Goal: Check status

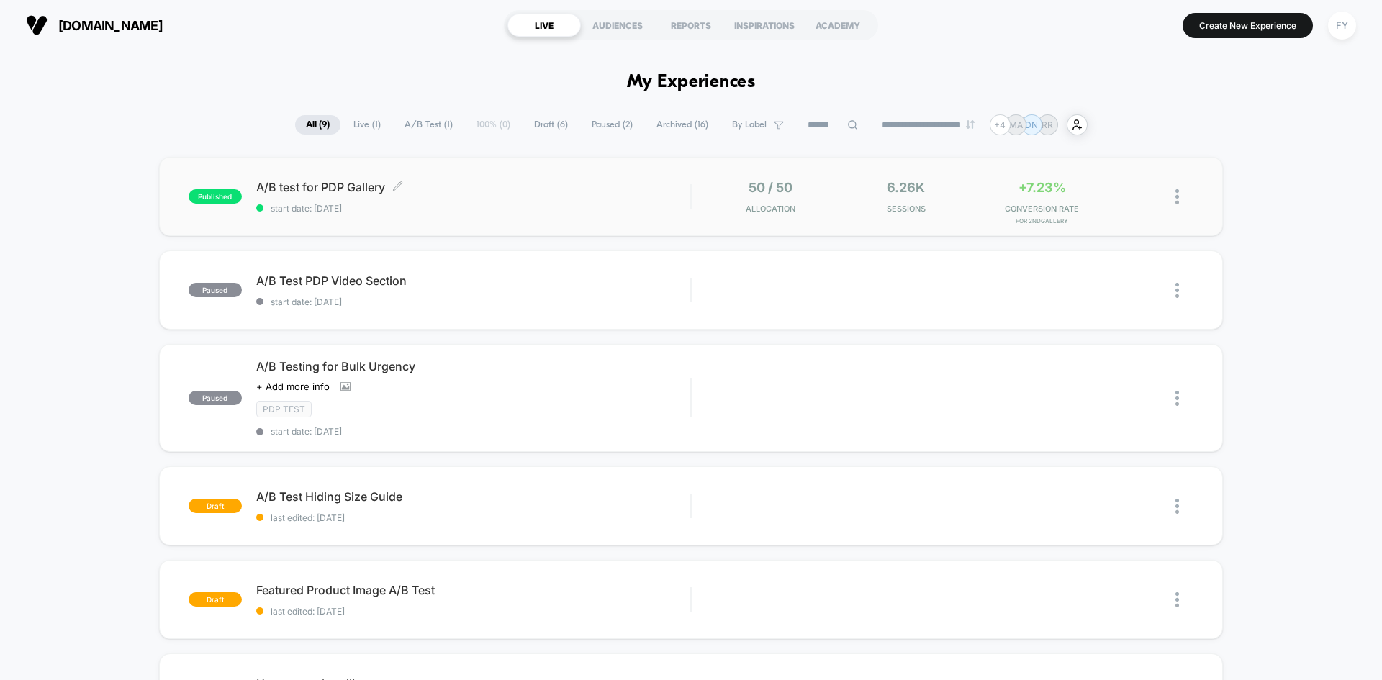
click at [528, 207] on span "start date: [DATE]" at bounding box center [473, 208] width 434 height 11
